Goal: Find specific page/section: Find specific page/section

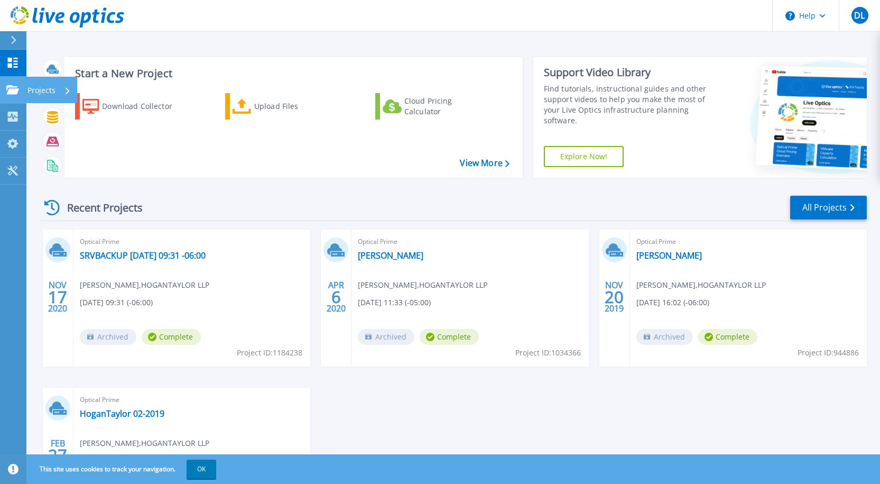
click at [15, 91] on icon at bounding box center [12, 89] width 13 height 9
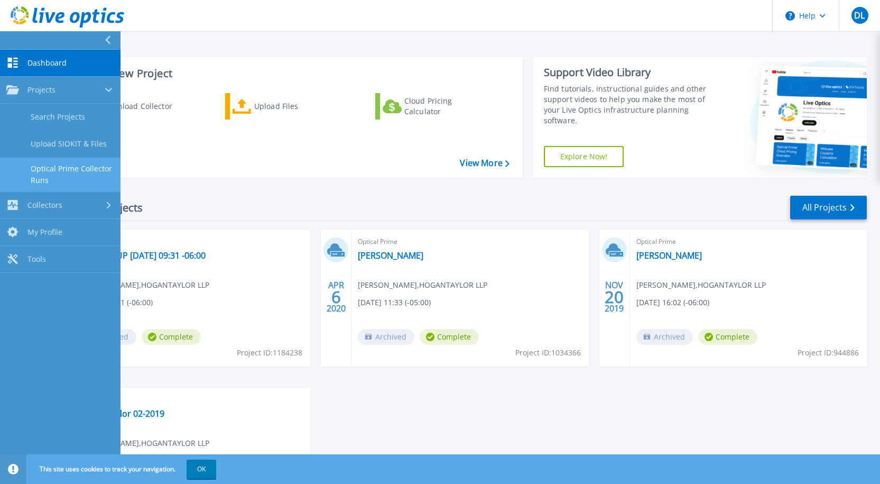
click at [64, 160] on link "Optical Prime Collector Runs" at bounding box center [60, 174] width 120 height 34
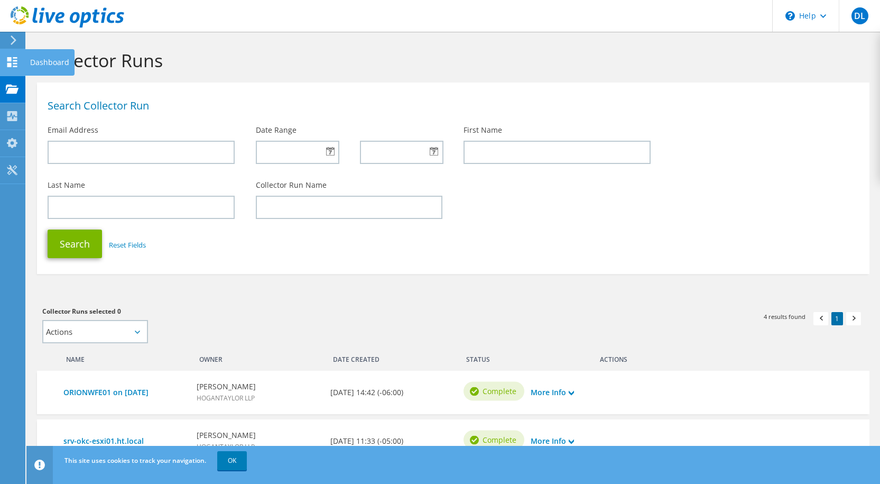
click at [12, 63] on icon at bounding box center [12, 62] width 13 height 10
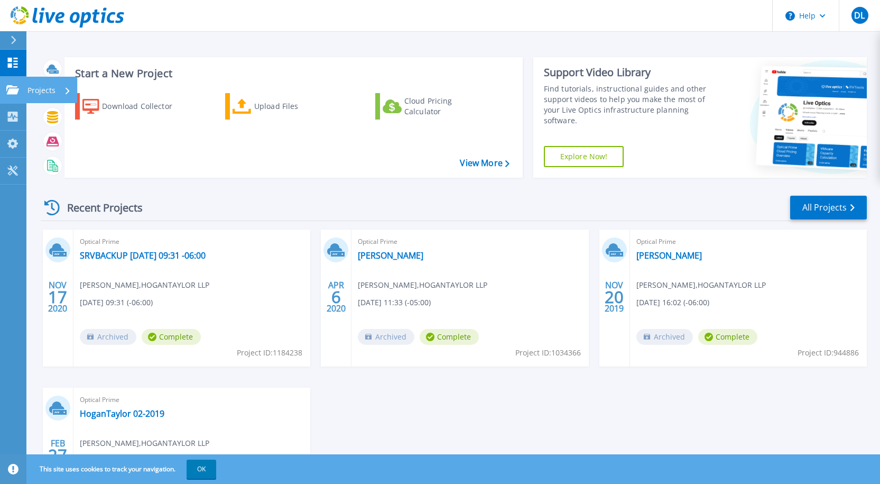
click at [8, 87] on icon at bounding box center [12, 89] width 13 height 9
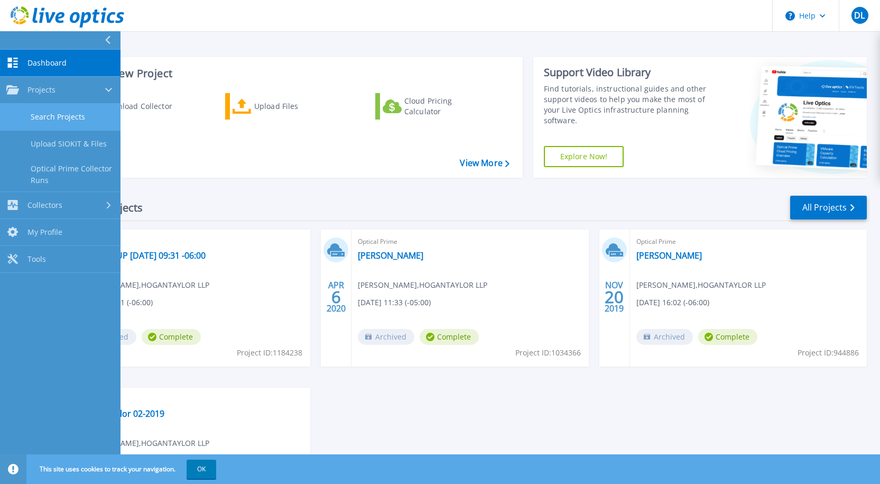
click at [79, 113] on link "Search Projects" at bounding box center [60, 117] width 120 height 27
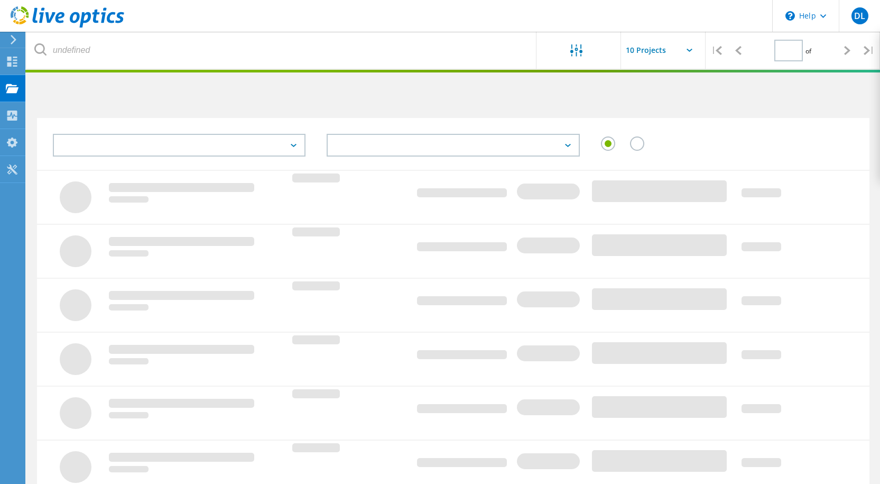
type input "1"
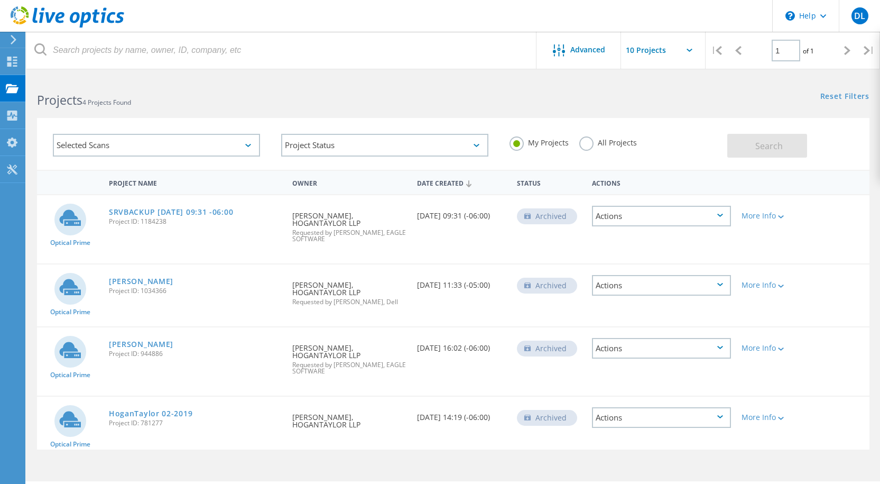
click at [210, 150] on div "Selected Scans" at bounding box center [156, 145] width 207 height 23
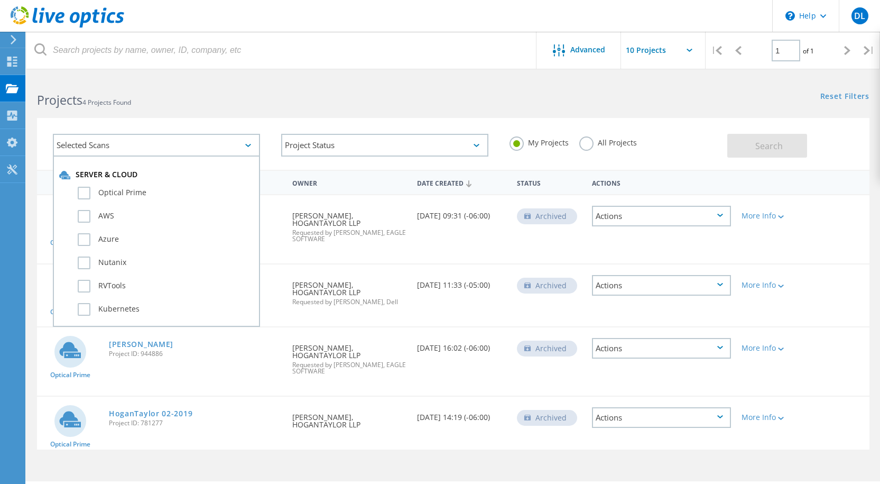
click at [210, 150] on div "Selected Scans" at bounding box center [156, 145] width 207 height 23
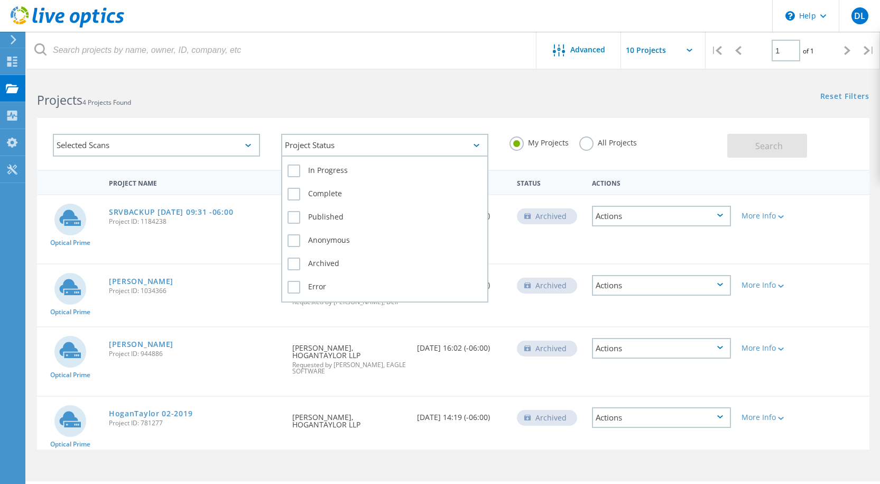
click at [379, 145] on div "Project Status" at bounding box center [384, 145] width 207 height 23
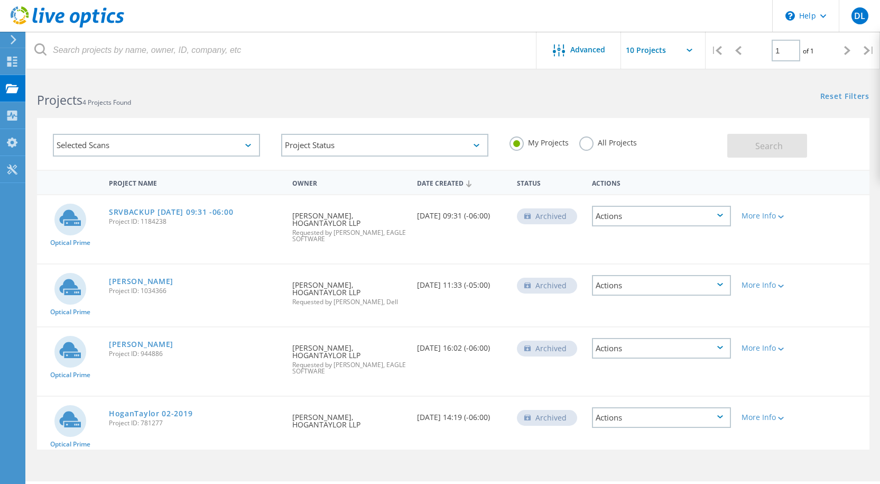
click at [598, 145] on label "All Projects" at bounding box center [608, 141] width 58 height 10
click at [0, 0] on input "All Projects" at bounding box center [0, 0] width 0 height 0
click at [827, 144] on div "Search" at bounding box center [795, 140] width 137 height 34
click at [786, 147] on button "Search" at bounding box center [767, 146] width 80 height 24
click at [595, 55] on div "Advanced" at bounding box center [578, 50] width 85 height 13
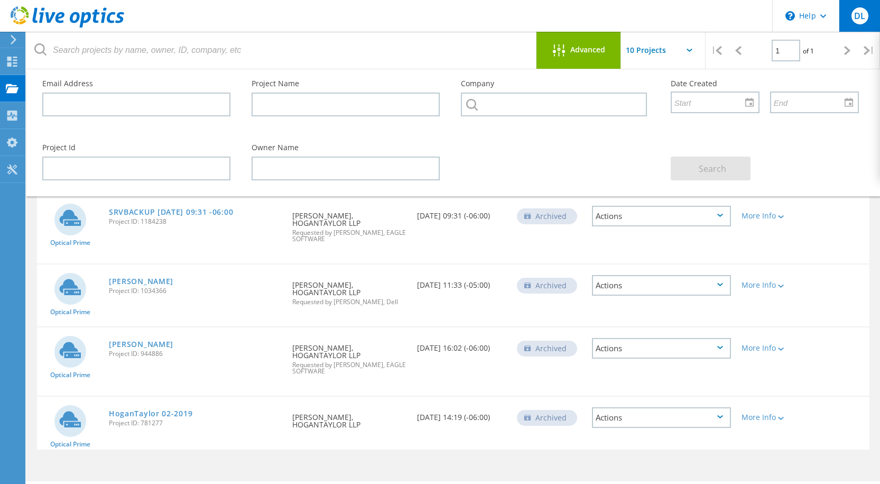
click at [859, 23] on div "DL" at bounding box center [859, 15] width 17 height 17
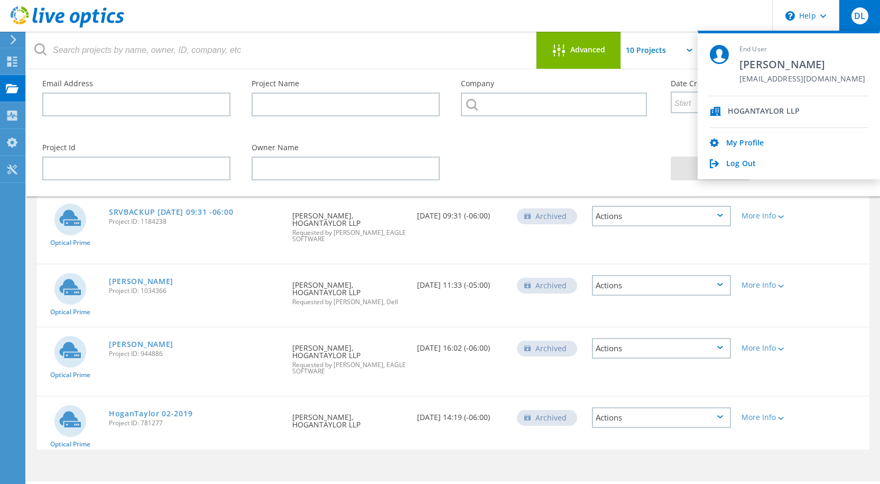
click at [757, 108] on span "HOGANTAYLOR LLP" at bounding box center [764, 112] width 72 height 10
click at [696, 111] on input "text" at bounding box center [711, 102] width 79 height 20
